Goal: Register for event/course

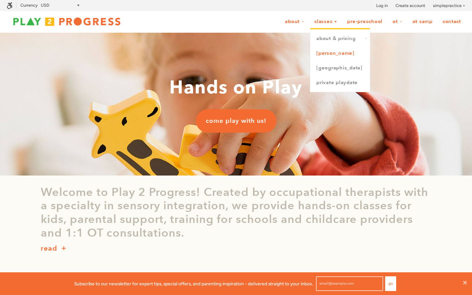
click at [327, 51] on link "[PERSON_NAME]" at bounding box center [339, 53] width 59 height 15
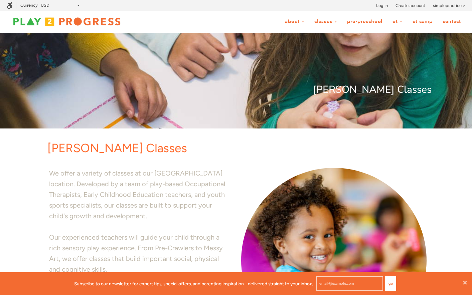
scroll to position [236, 0]
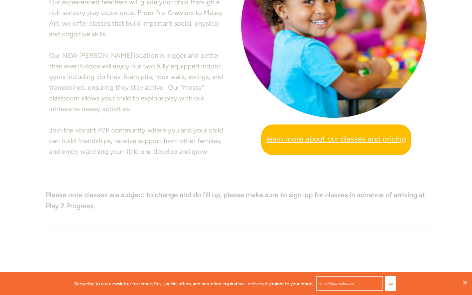
click at [324, 141] on span "Learn more about our classes and pricing" at bounding box center [336, 139] width 140 height 12
